Goal: Task Accomplishment & Management: Use online tool/utility

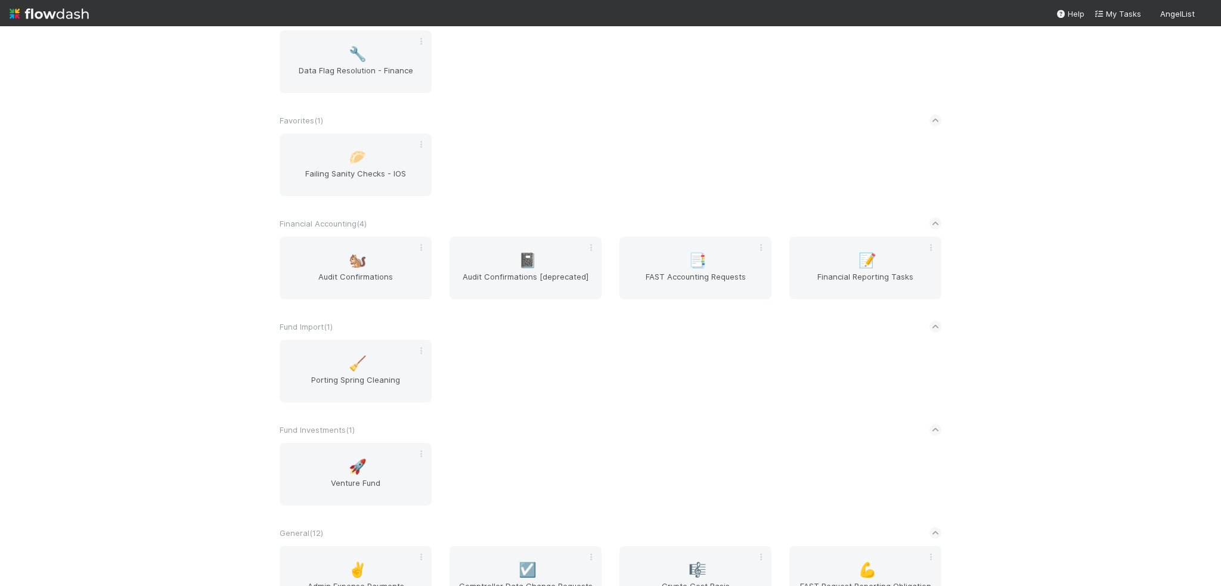
scroll to position [536, 0]
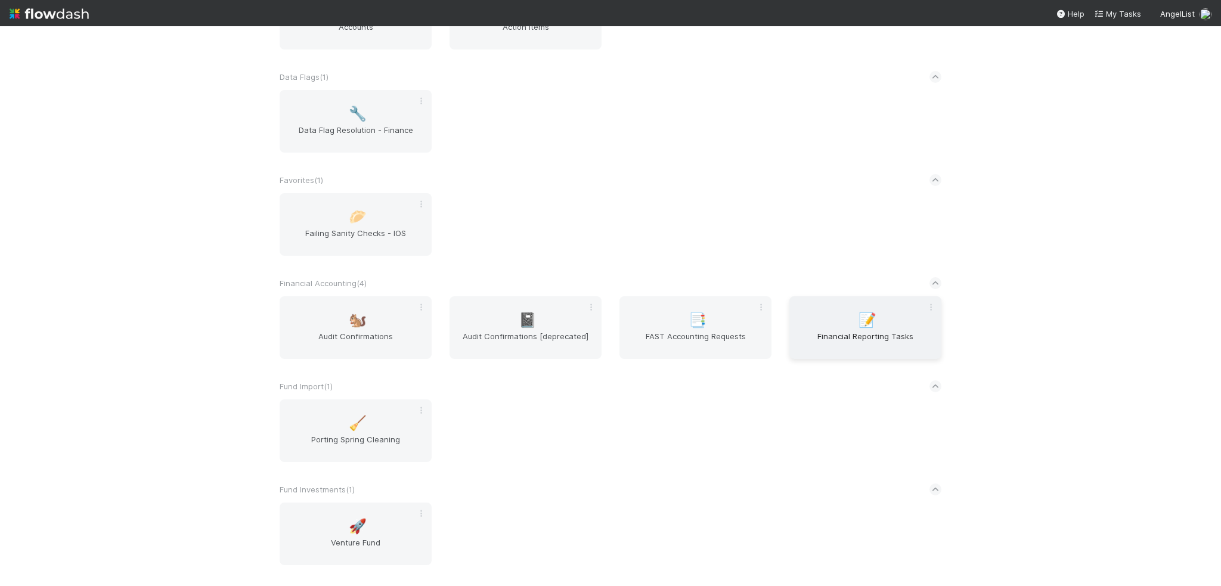
click at [833, 338] on span "Financial Reporting Tasks" at bounding box center [865, 342] width 142 height 24
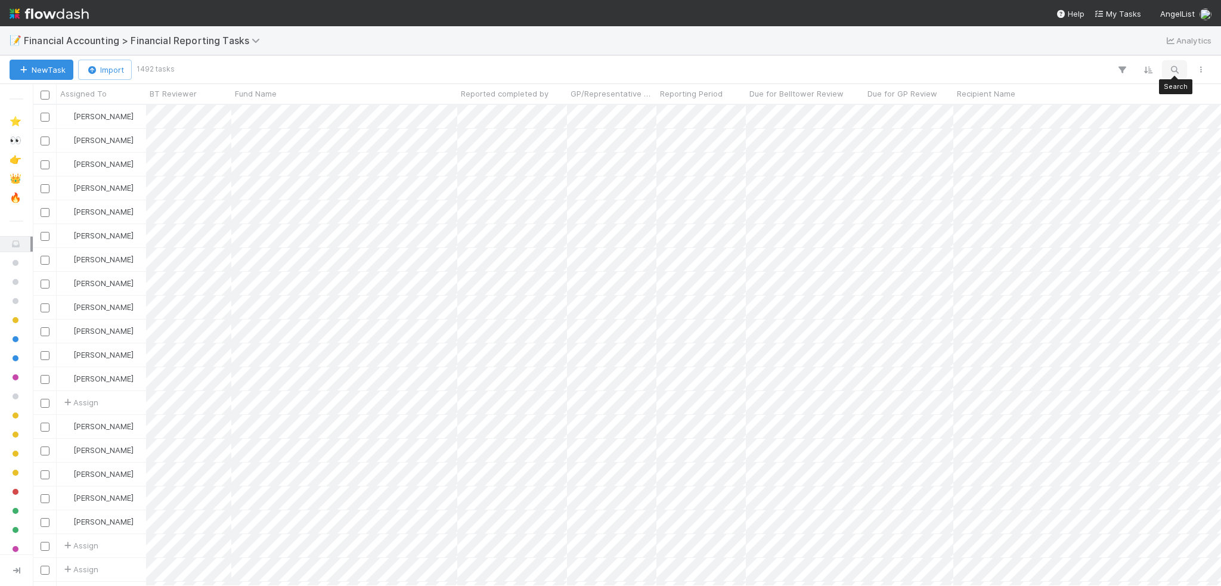
click at [1169, 64] on icon "button" at bounding box center [1174, 69] width 12 height 11
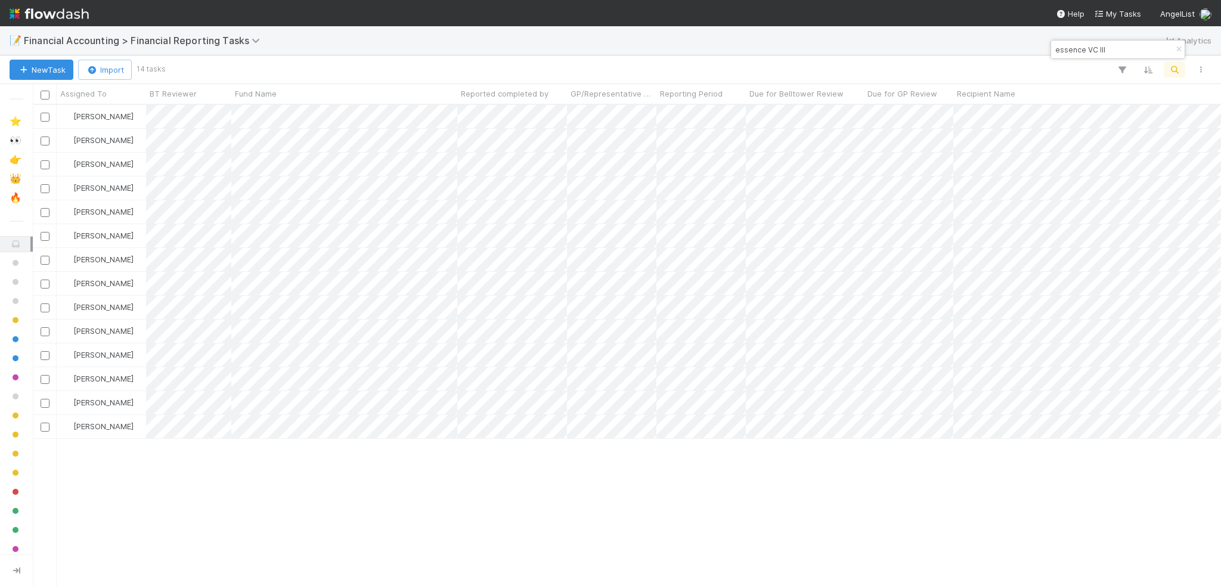
scroll to position [472, 1179]
type input "essence VC III"
click at [42, 284] on input "checkbox" at bounding box center [45, 284] width 9 height 9
click at [46, 306] on input "checkbox" at bounding box center [45, 307] width 9 height 9
click at [44, 331] on input "checkbox" at bounding box center [45, 331] width 9 height 9
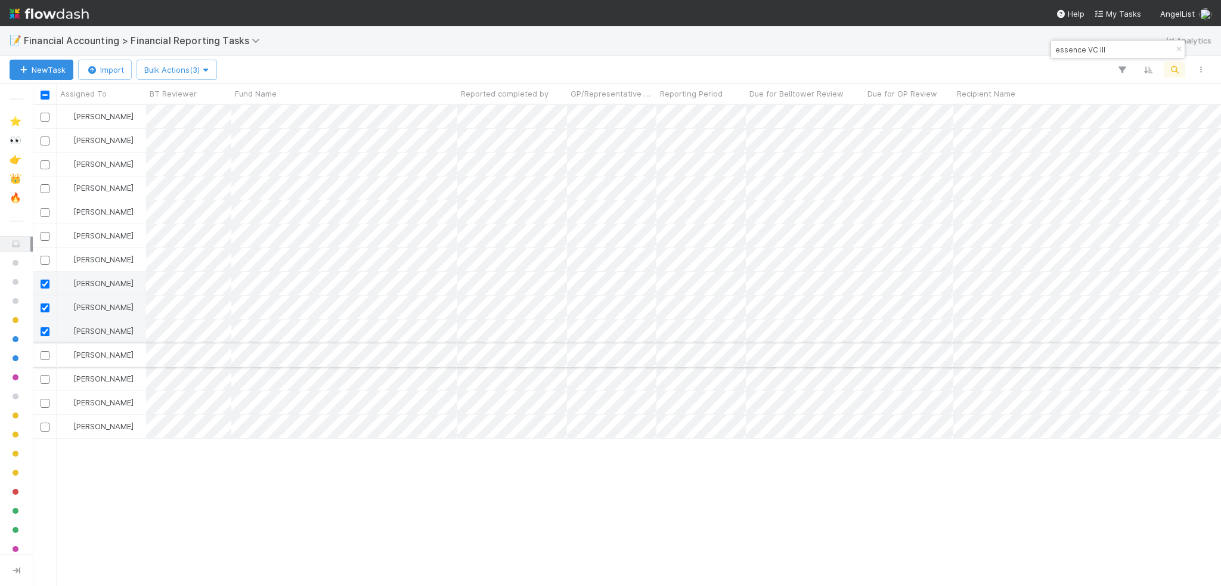
click at [42, 355] on input "checkbox" at bounding box center [45, 355] width 9 height 9
click at [45, 378] on input "checkbox" at bounding box center [45, 379] width 9 height 9
click at [45, 402] on input "checkbox" at bounding box center [45, 403] width 9 height 9
click at [43, 428] on input "checkbox" at bounding box center [45, 427] width 9 height 9
click at [188, 72] on span "Bulk Actions (7)" at bounding box center [176, 70] width 64 height 10
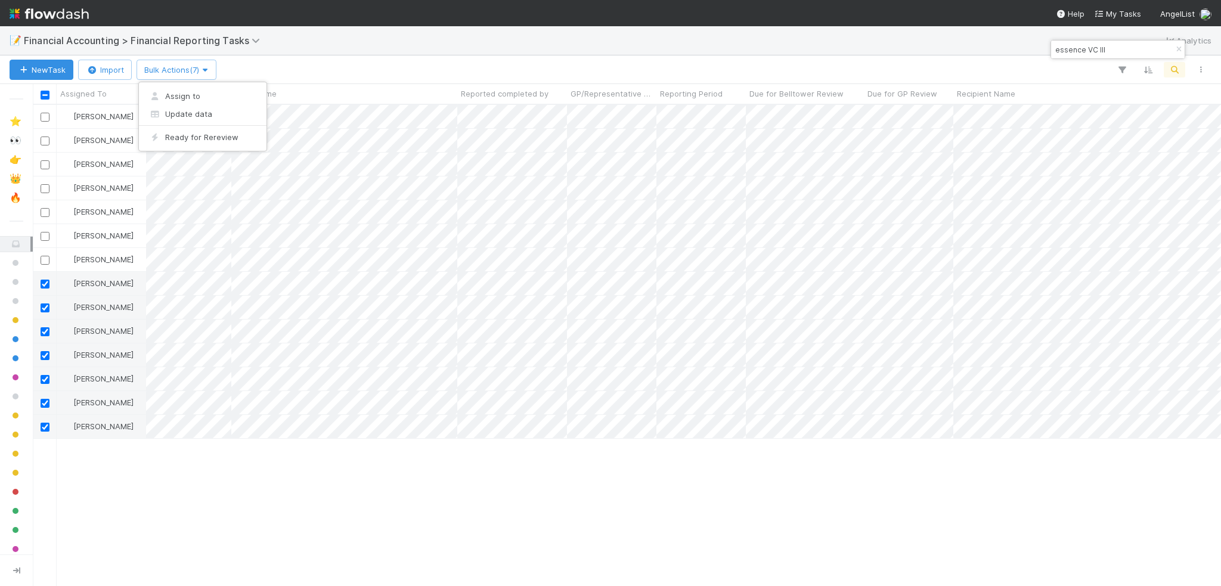
click at [464, 474] on div "Assign to Update data Ready for Rereview" at bounding box center [610, 293] width 1221 height 586
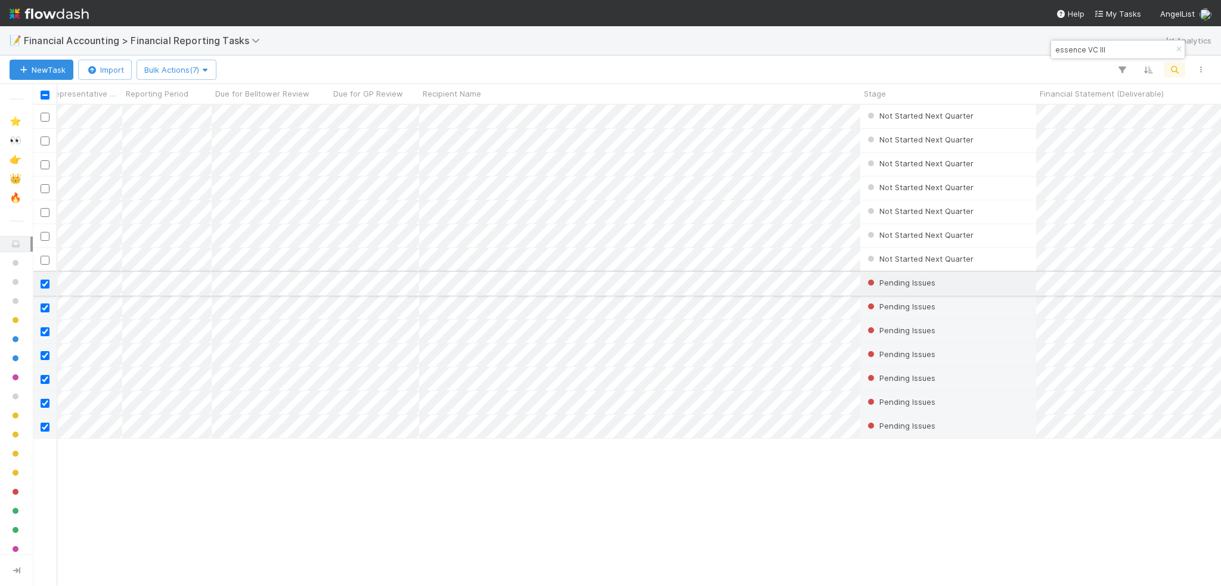
scroll to position [0, 536]
click at [900, 282] on span "Pending Issues" at bounding box center [905, 283] width 56 height 10
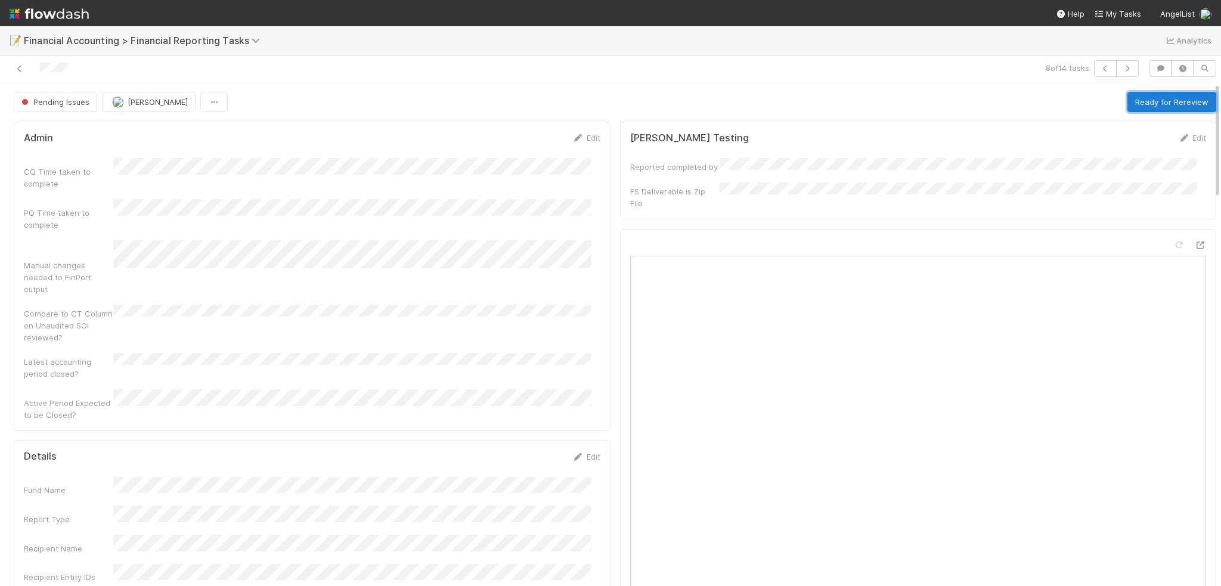
click at [1157, 109] on button "Ready for Rereview" at bounding box center [1171, 102] width 89 height 20
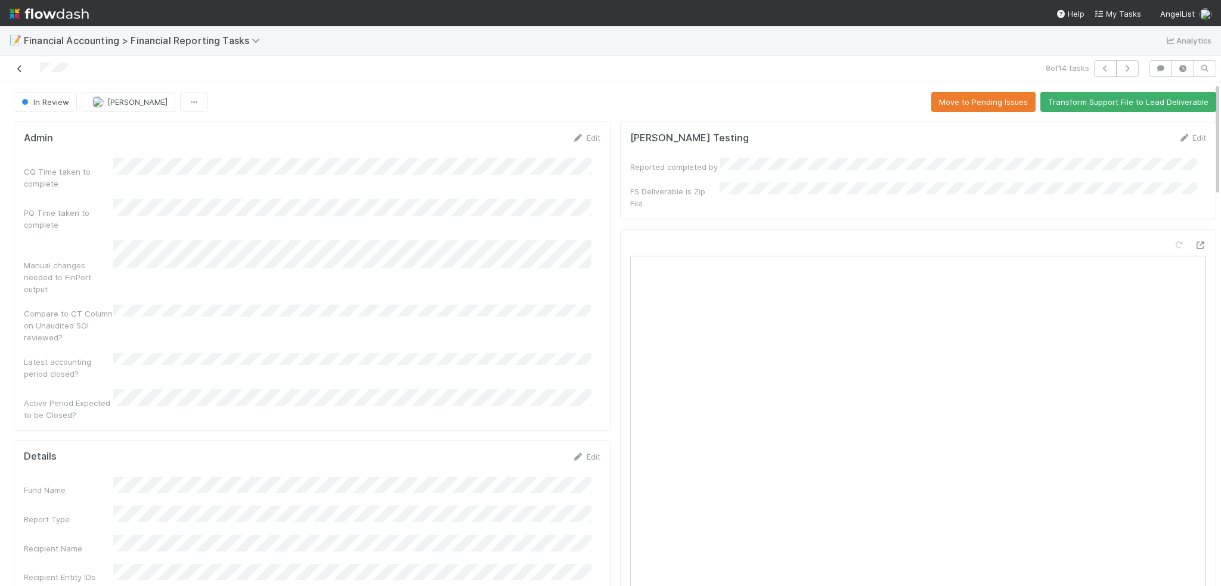
click at [17, 67] on icon at bounding box center [20, 69] width 12 height 8
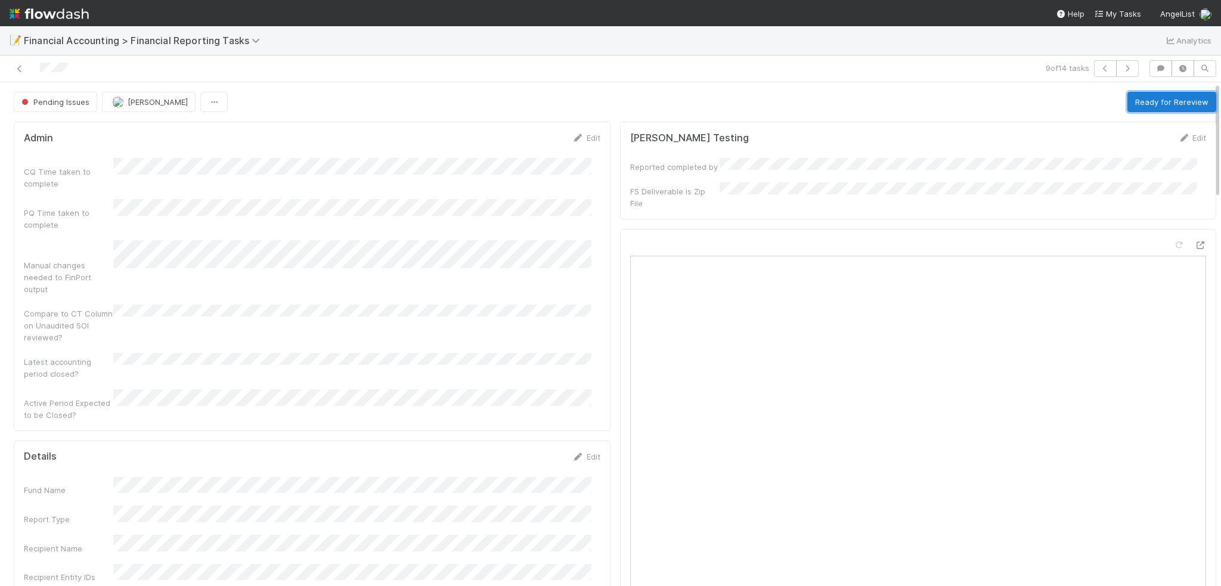
click at [1145, 107] on button "Ready for Rereview" at bounding box center [1171, 102] width 89 height 20
click at [1123, 74] on button "button" at bounding box center [1127, 68] width 23 height 17
click at [1135, 95] on button "Ready for Rereview" at bounding box center [1171, 102] width 89 height 20
click at [1126, 73] on button "button" at bounding box center [1127, 68] width 23 height 17
click at [1131, 108] on button "Ready for Rereview" at bounding box center [1171, 102] width 89 height 20
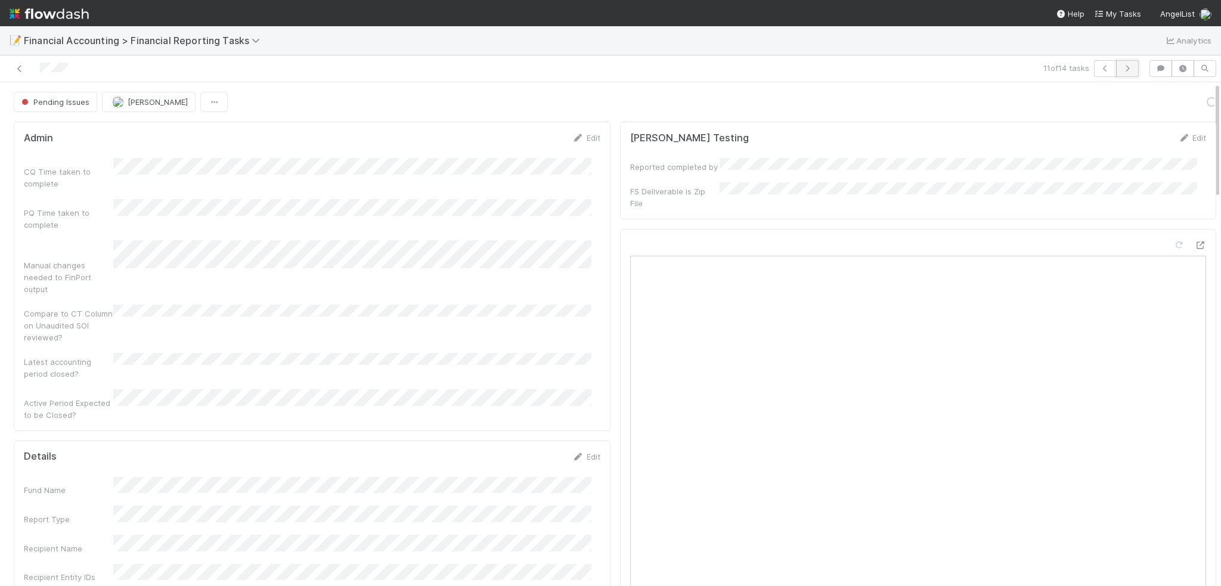
click at [1121, 70] on icon "button" at bounding box center [1127, 68] width 12 height 7
click at [1130, 104] on button "Ready for Rereview" at bounding box center [1171, 102] width 89 height 20
click at [1121, 70] on icon "button" at bounding box center [1127, 68] width 12 height 7
click at [1127, 103] on button "Ready for Rereview" at bounding box center [1171, 102] width 89 height 20
click at [1121, 65] on icon "button" at bounding box center [1127, 68] width 12 height 7
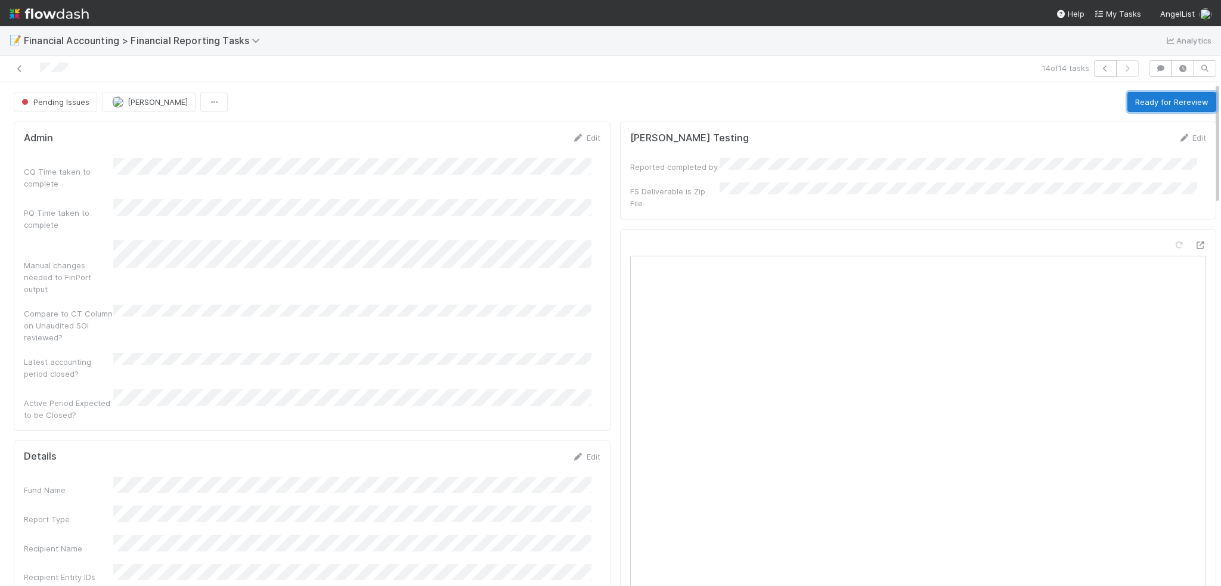
click at [1127, 104] on button "Ready for Rereview" at bounding box center [1171, 102] width 89 height 20
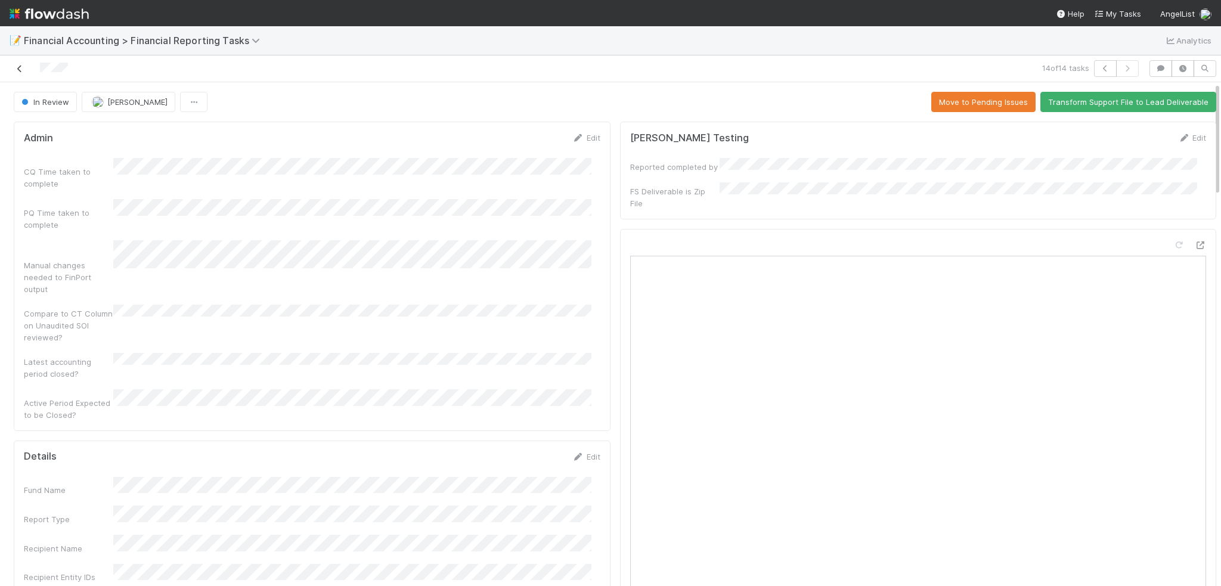
click at [16, 71] on icon at bounding box center [20, 69] width 12 height 8
